Goal: Transaction & Acquisition: Purchase product/service

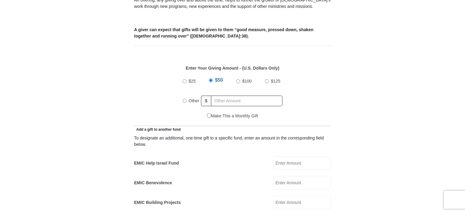
scroll to position [235, 0]
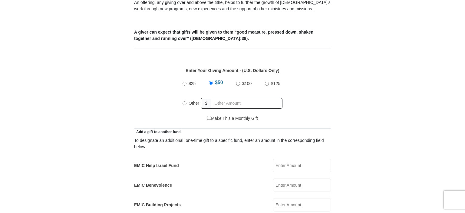
click at [185, 101] on input "Other" at bounding box center [184, 103] width 4 height 4
radio input "true"
click at [230, 98] on input "text" at bounding box center [247, 103] width 69 height 11
type input "212"
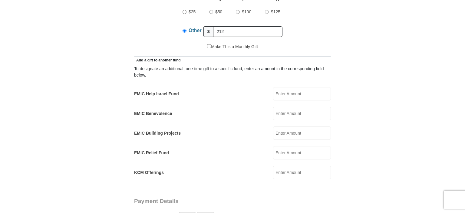
scroll to position [306, 0]
click at [298, 88] on input "EMIC Help Israel Fund" at bounding box center [302, 94] width 58 height 13
type input "50"
click at [379, 78] on form "[GEOGRAPHIC_DATA][DEMOGRAPHIC_DATA] Online Giving Because of gifts like yours, …" at bounding box center [232, 165] width 345 height 895
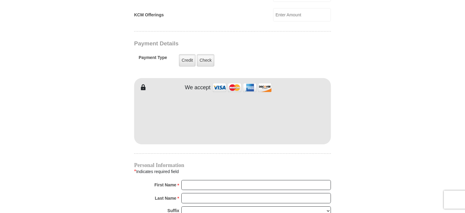
scroll to position [485, 0]
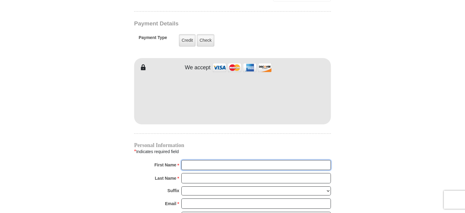
click at [218, 160] on input "First Name *" at bounding box center [255, 165] width 149 height 10
type input "[PERSON_NAME]"
click at [223, 173] on input "Last Name *" at bounding box center [255, 178] width 149 height 10
type input "[PERSON_NAME]"
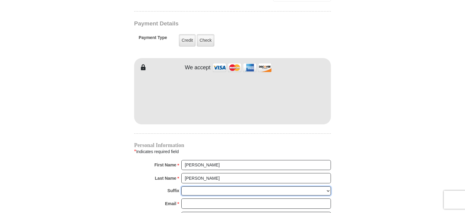
click at [181, 186] on select "[PERSON_NAME] I II III IV V VI" at bounding box center [255, 190] width 149 height 9
select select "Sr"
click option "Sr" at bounding box center [0, 0] width 0 height 0
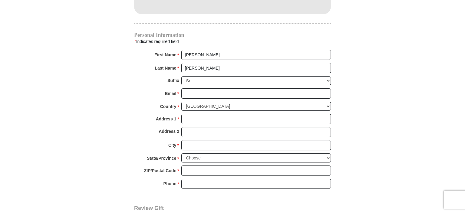
scroll to position [591, 0]
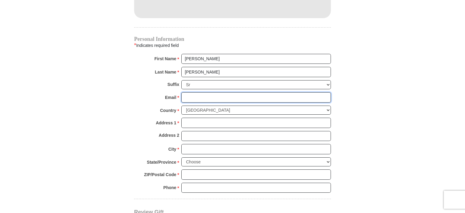
click at [226, 92] on input "Email *" at bounding box center [255, 97] width 149 height 10
click at [246, 92] on input "[EMAIL_ADDRESS][DOMAIN_NAME]" at bounding box center [255, 97] width 149 height 10
type input "[EMAIL_ADDRESS][DOMAIN_NAME]"
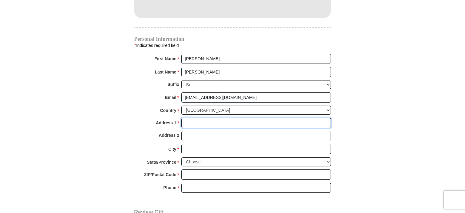
click at [220, 118] on input "Address 1 *" at bounding box center [255, 123] width 149 height 10
click at [222, 118] on input "PO BOX 118" at bounding box center [255, 123] width 149 height 10
type input "PO BOX 118"
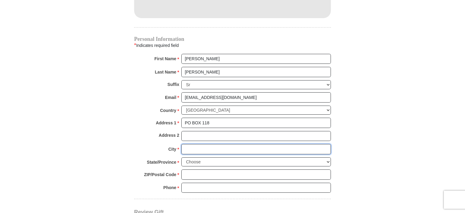
click at [203, 144] on input "City *" at bounding box center [255, 149] width 149 height 10
click at [215, 144] on input "[PERSON_NAME]" at bounding box center [255, 149] width 149 height 10
type input "[PERSON_NAME]"
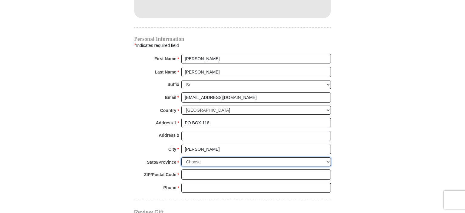
click at [181, 157] on select "Choose [US_STATE] [US_STATE] [US_STATE] [US_STATE] [US_STATE] Armed Forces Amer…" at bounding box center [255, 161] width 149 height 9
select select "WA"
click option "[US_STATE]" at bounding box center [0, 0] width 0 height 0
click at [217, 157] on select "Choose [US_STATE] [US_STATE] [US_STATE] [US_STATE] [US_STATE] Armed Forces Amer…" at bounding box center [255, 161] width 149 height 9
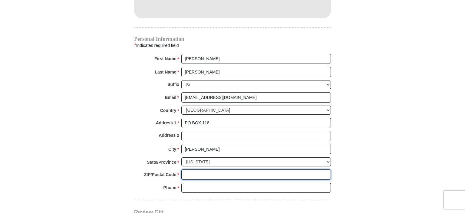
click at [215, 169] on input "ZIP/Postal Code *" at bounding box center [255, 174] width 149 height 10
click at [215, 169] on input "98557" at bounding box center [255, 174] width 149 height 10
type input "98557"
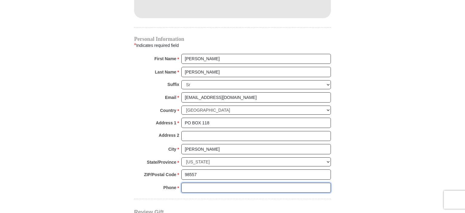
click at [214, 183] on input "Phone * *" at bounding box center [255, 188] width 149 height 10
type input "5093467938"
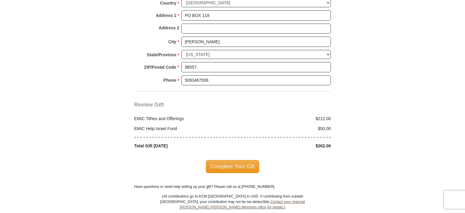
scroll to position [696, 0]
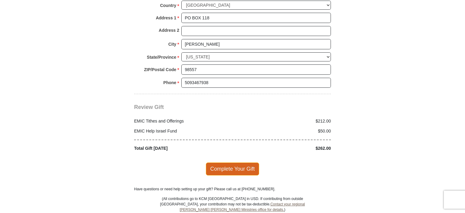
click at [235, 162] on span "Complete Your Gift" at bounding box center [233, 168] width 54 height 13
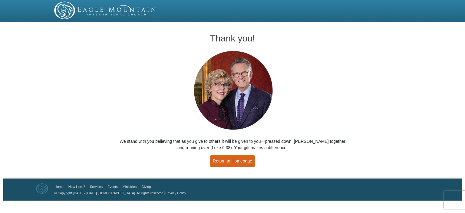
click at [239, 161] on link "Return to Homepage" at bounding box center [232, 161] width 45 height 12
